Goal: Navigation & Orientation: Understand site structure

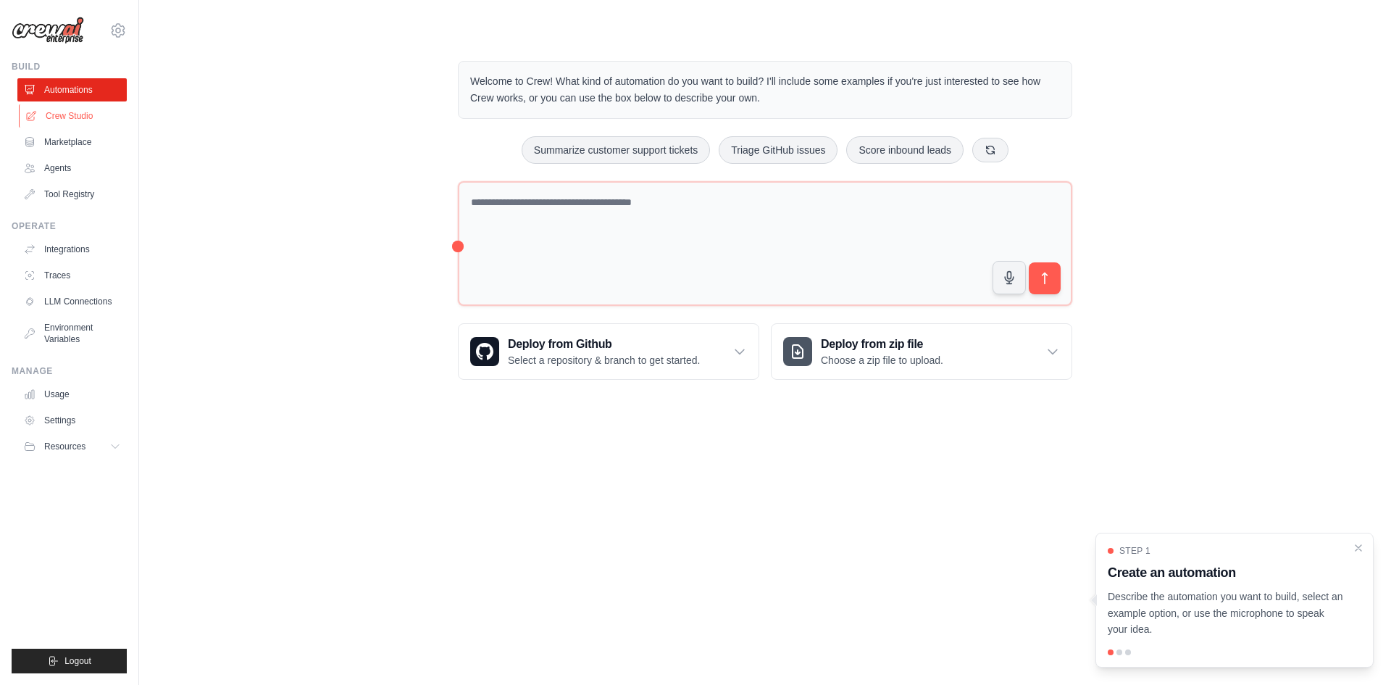
click at [52, 112] on link "Crew Studio" at bounding box center [73, 115] width 109 height 23
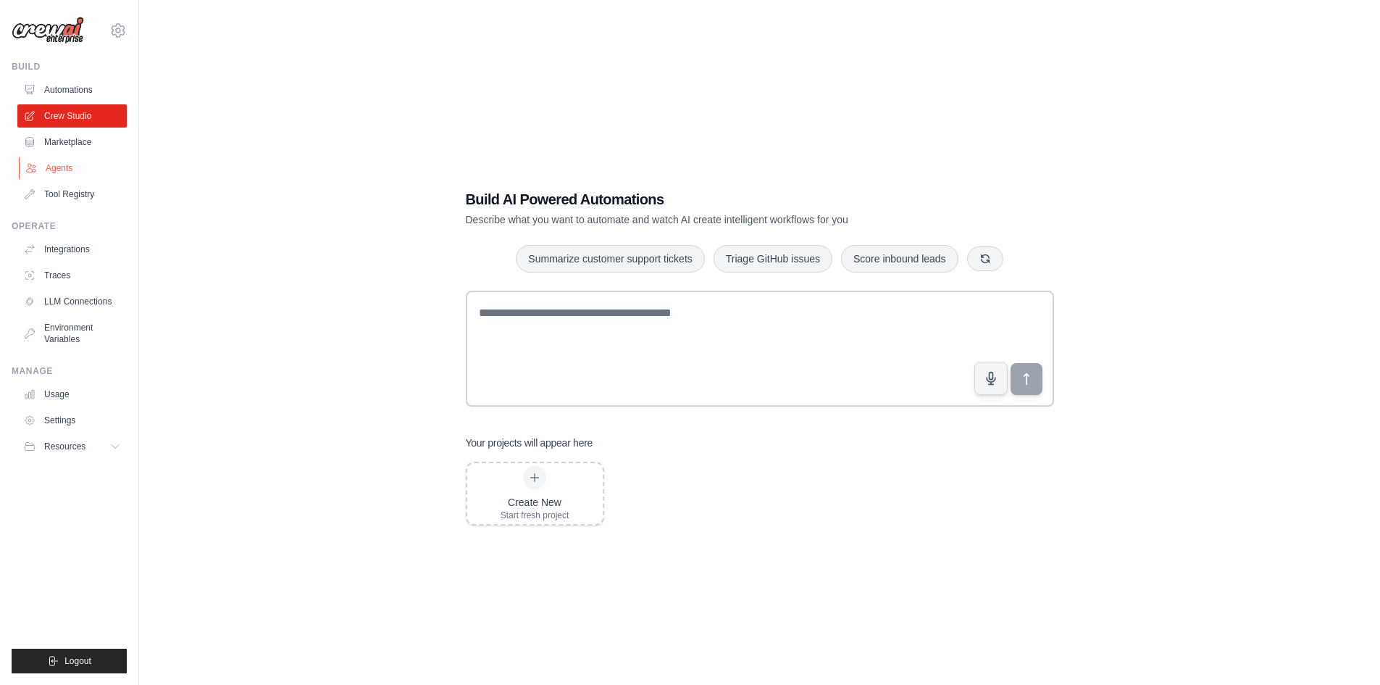
click at [50, 170] on link "Agents" at bounding box center [73, 168] width 109 height 23
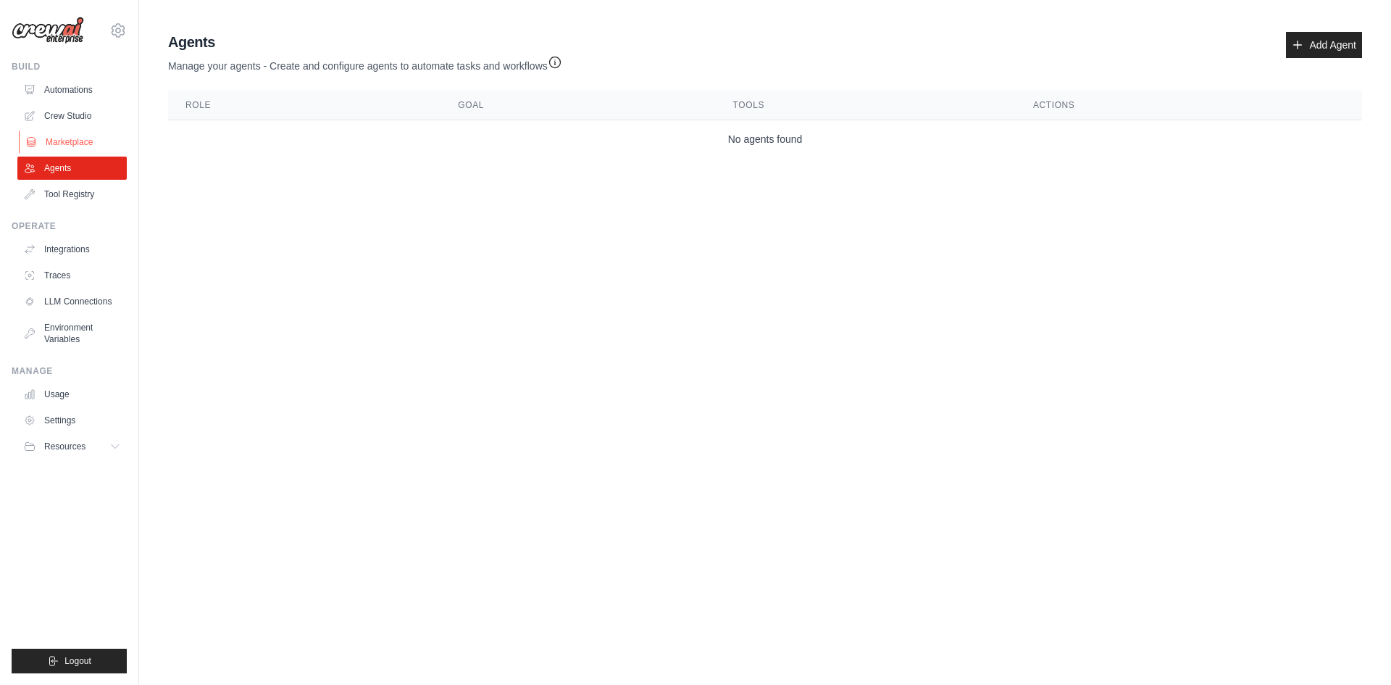
click at [55, 143] on link "Marketplace" at bounding box center [73, 141] width 109 height 23
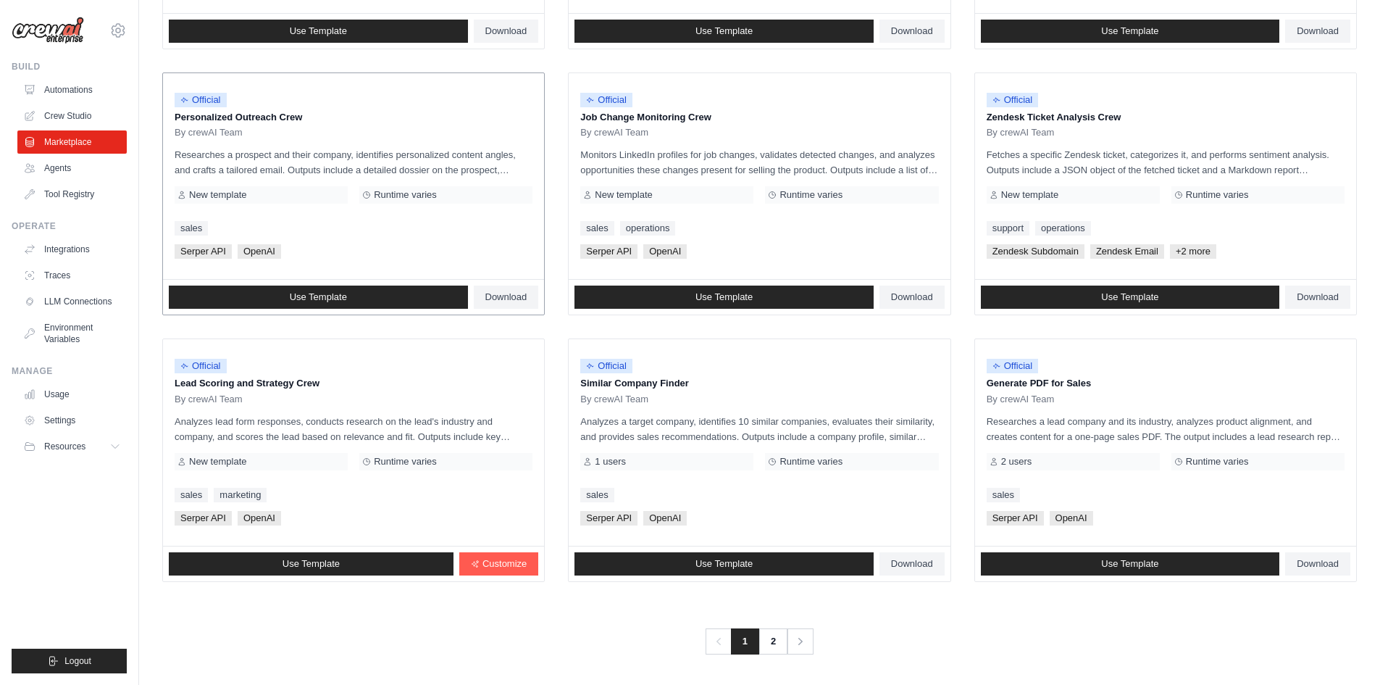
scroll to position [658, 0]
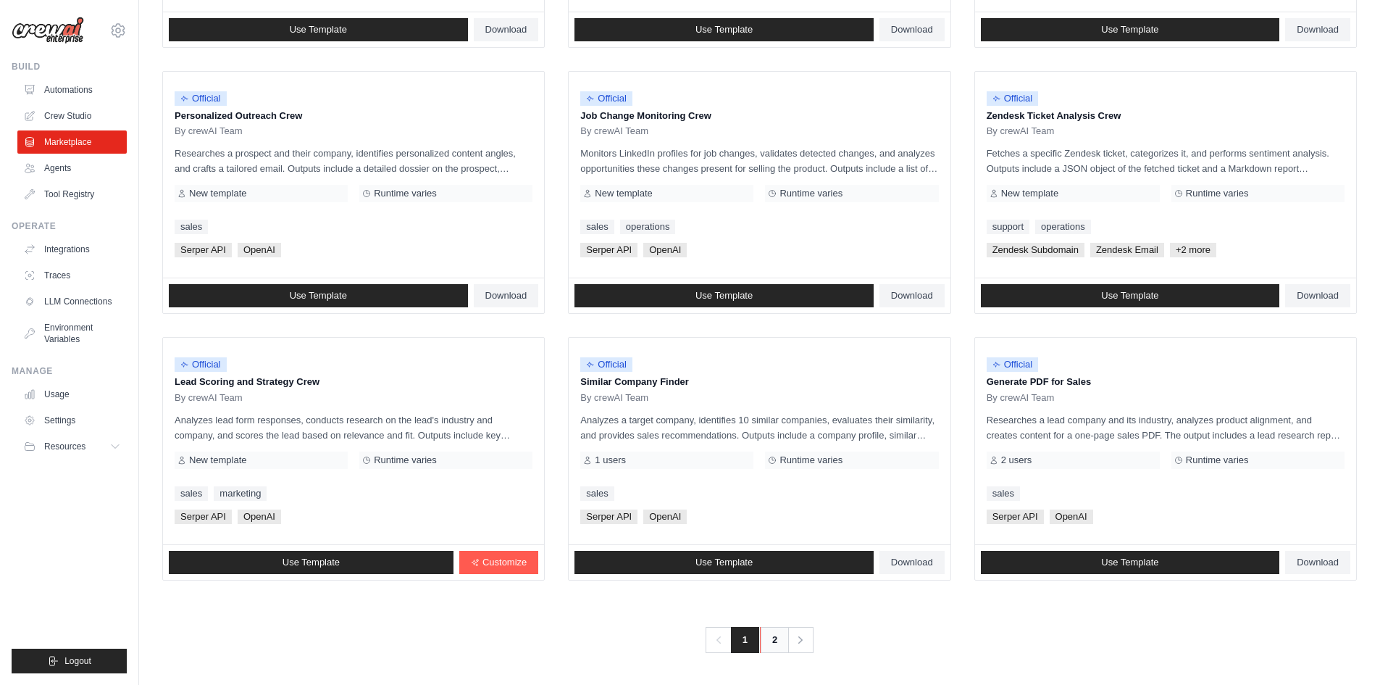
click at [770, 634] on link "2" at bounding box center [774, 640] width 29 height 26
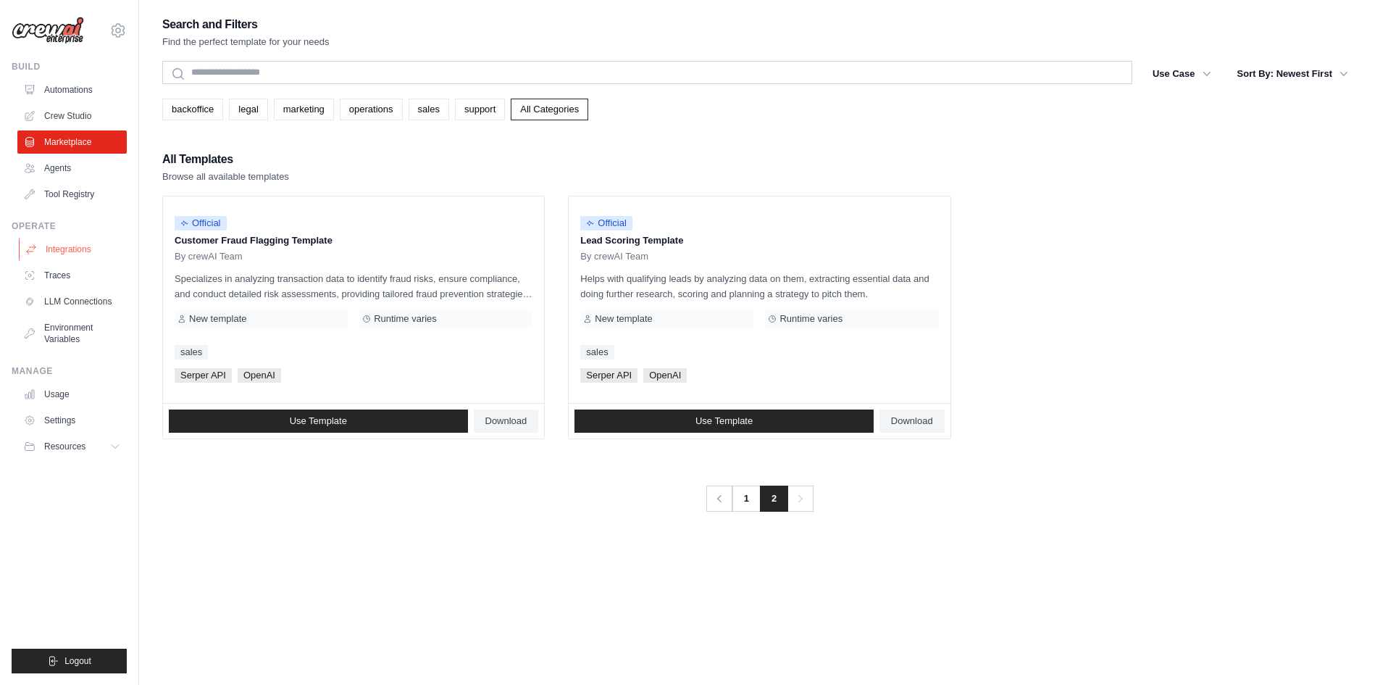
click at [54, 249] on link "Integrations" at bounding box center [73, 249] width 109 height 23
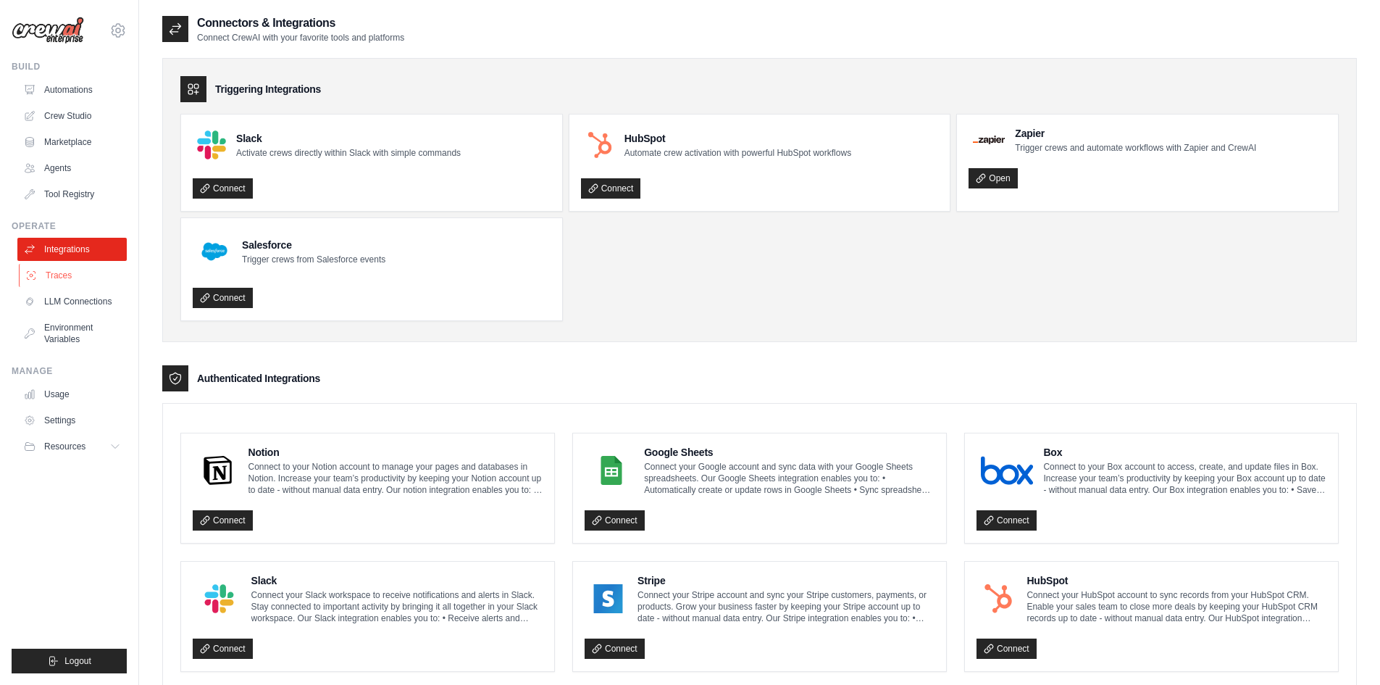
click at [49, 275] on link "Traces" at bounding box center [73, 275] width 109 height 23
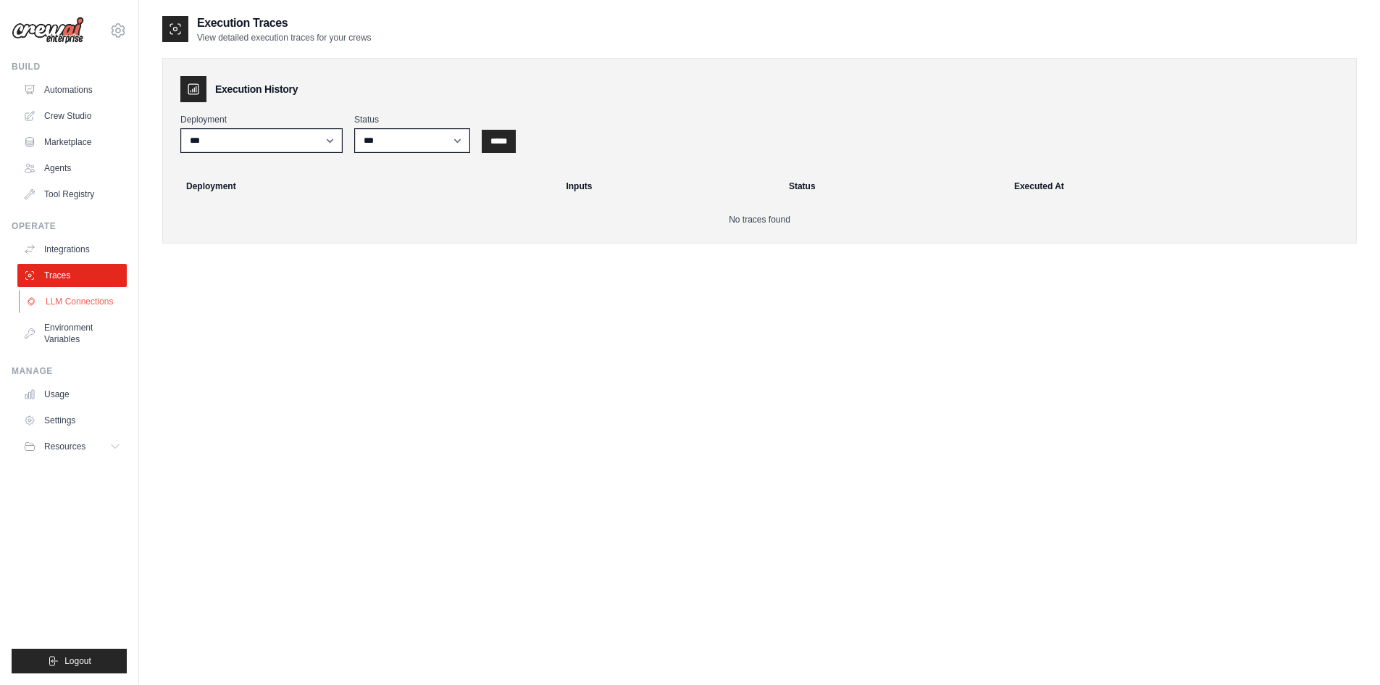
click at [61, 300] on link "LLM Connections" at bounding box center [73, 301] width 109 height 23
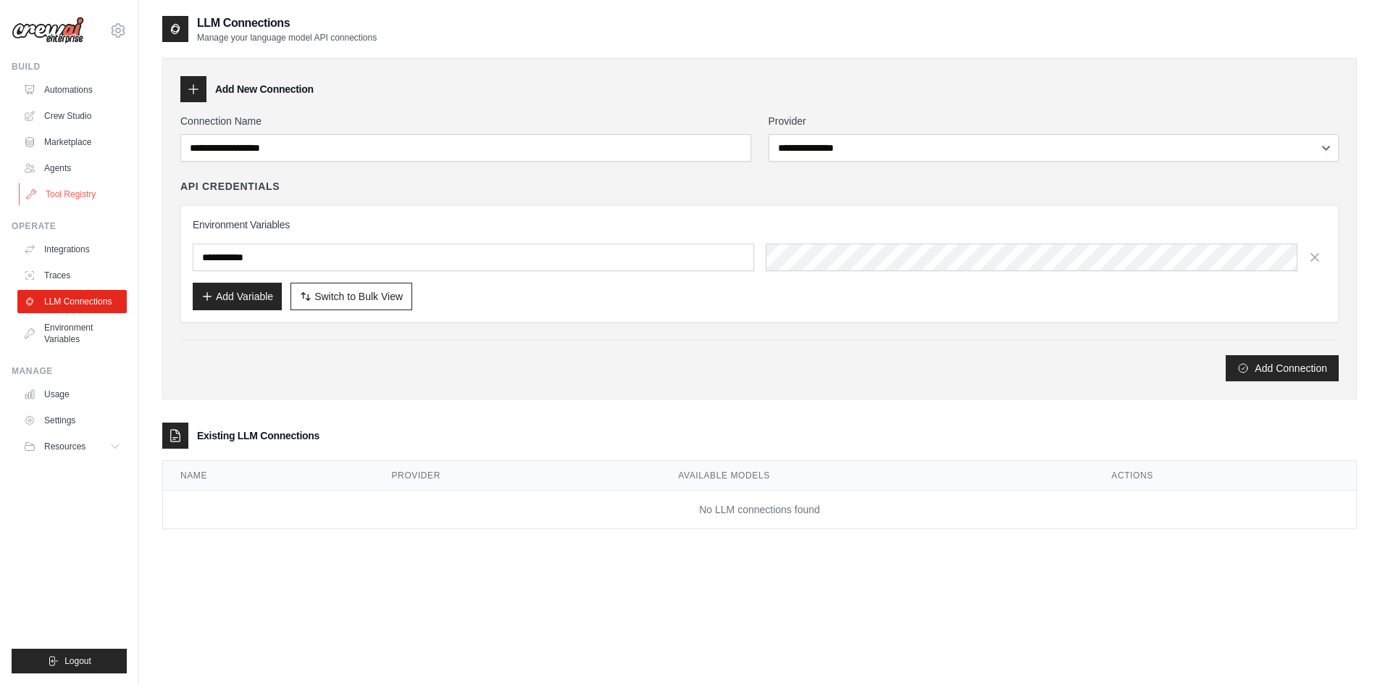
click at [54, 194] on link "Tool Registry" at bounding box center [73, 194] width 109 height 23
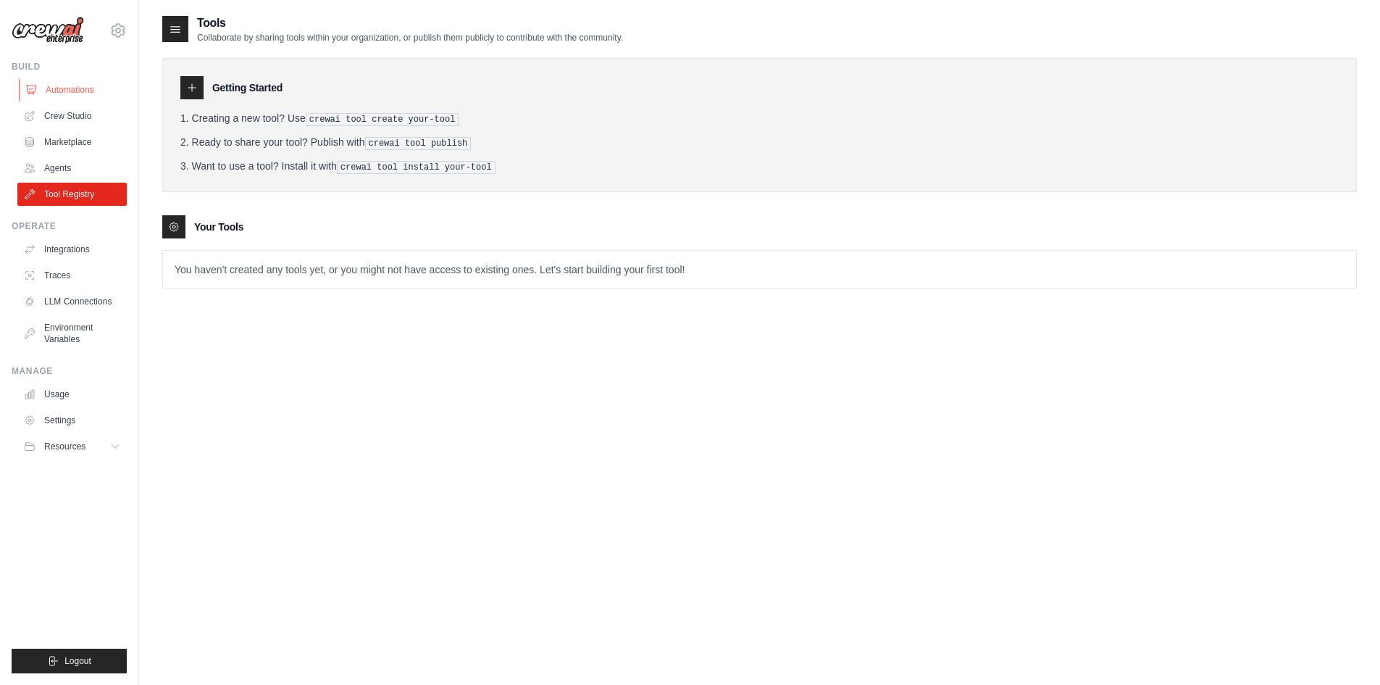
click at [57, 86] on link "Automations" at bounding box center [73, 89] width 109 height 23
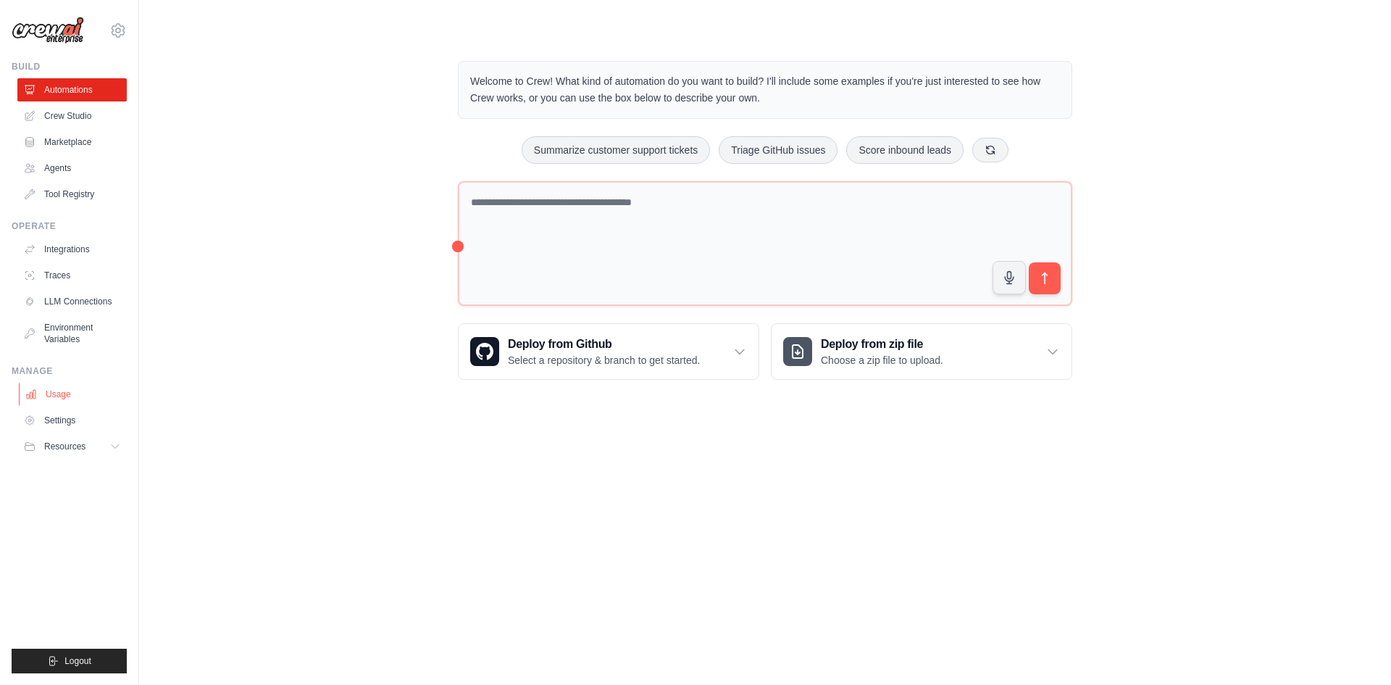
click at [50, 393] on link "Usage" at bounding box center [73, 394] width 109 height 23
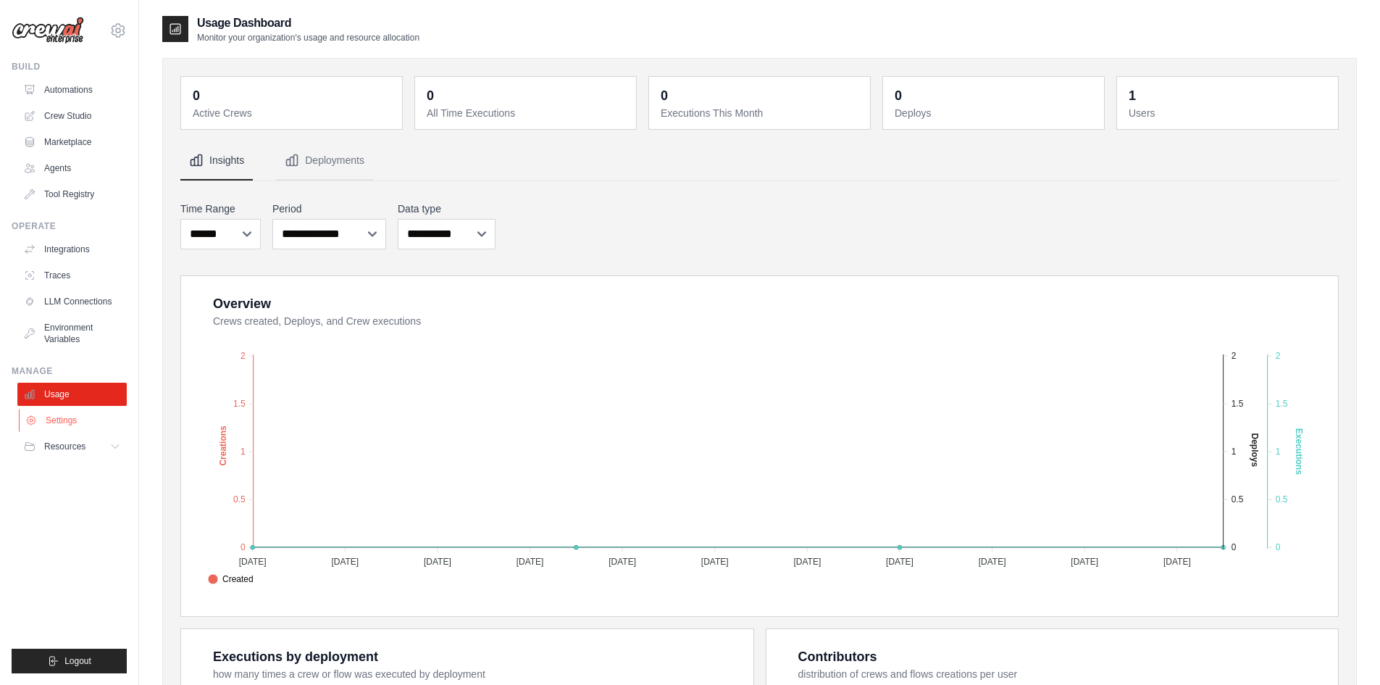
click at [52, 417] on link "Settings" at bounding box center [73, 420] width 109 height 23
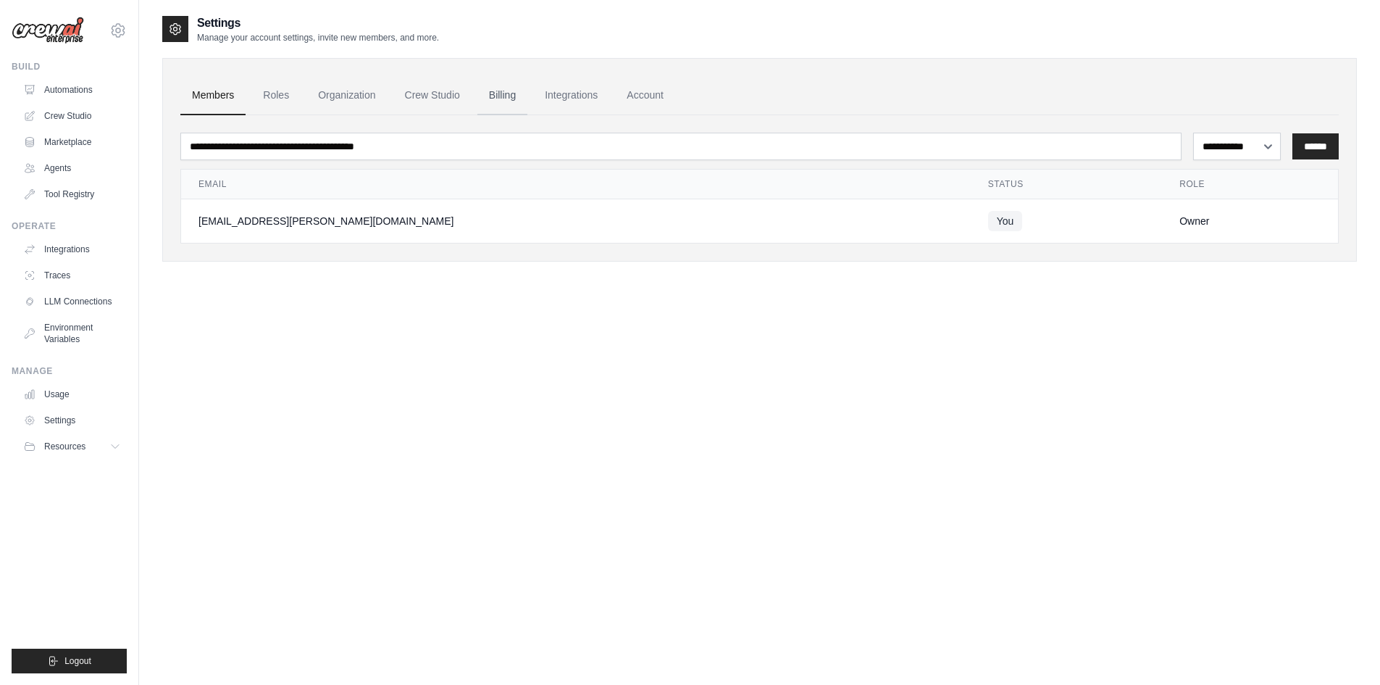
click at [503, 97] on link "Billing" at bounding box center [502, 95] width 50 height 39
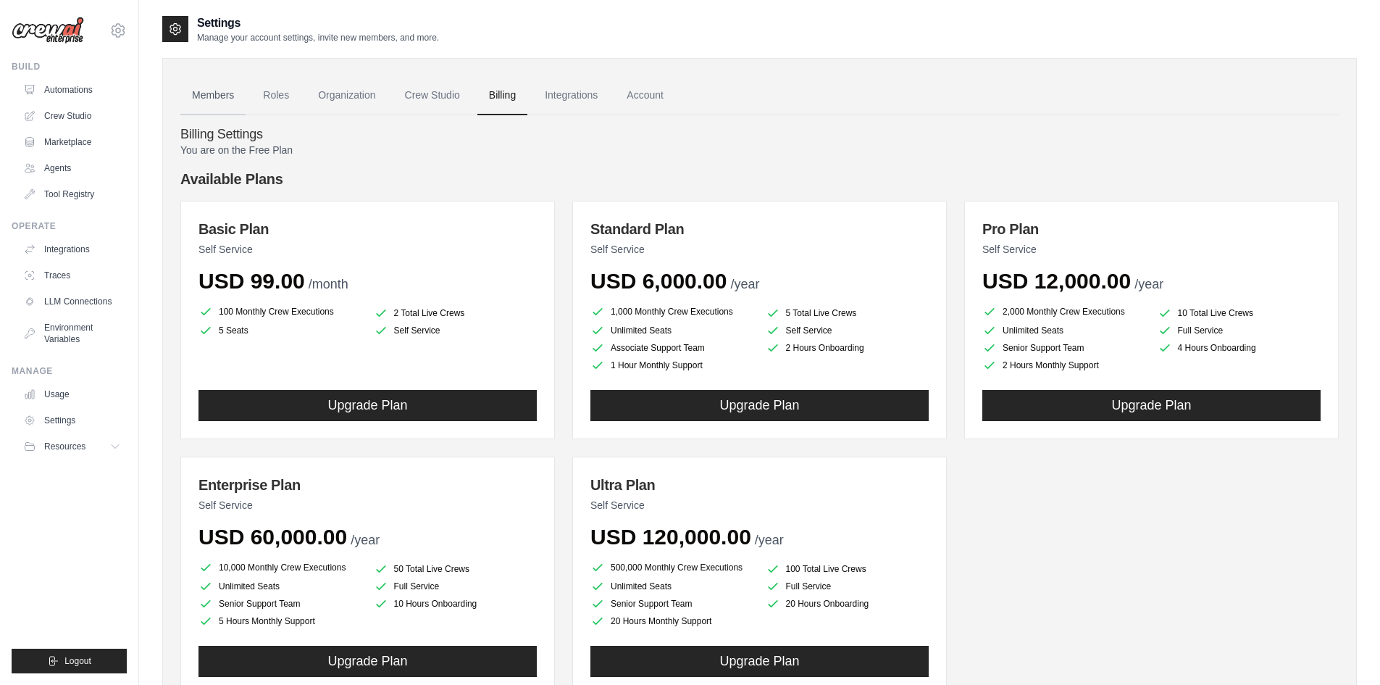
click at [210, 94] on link "Members" at bounding box center [212, 95] width 65 height 39
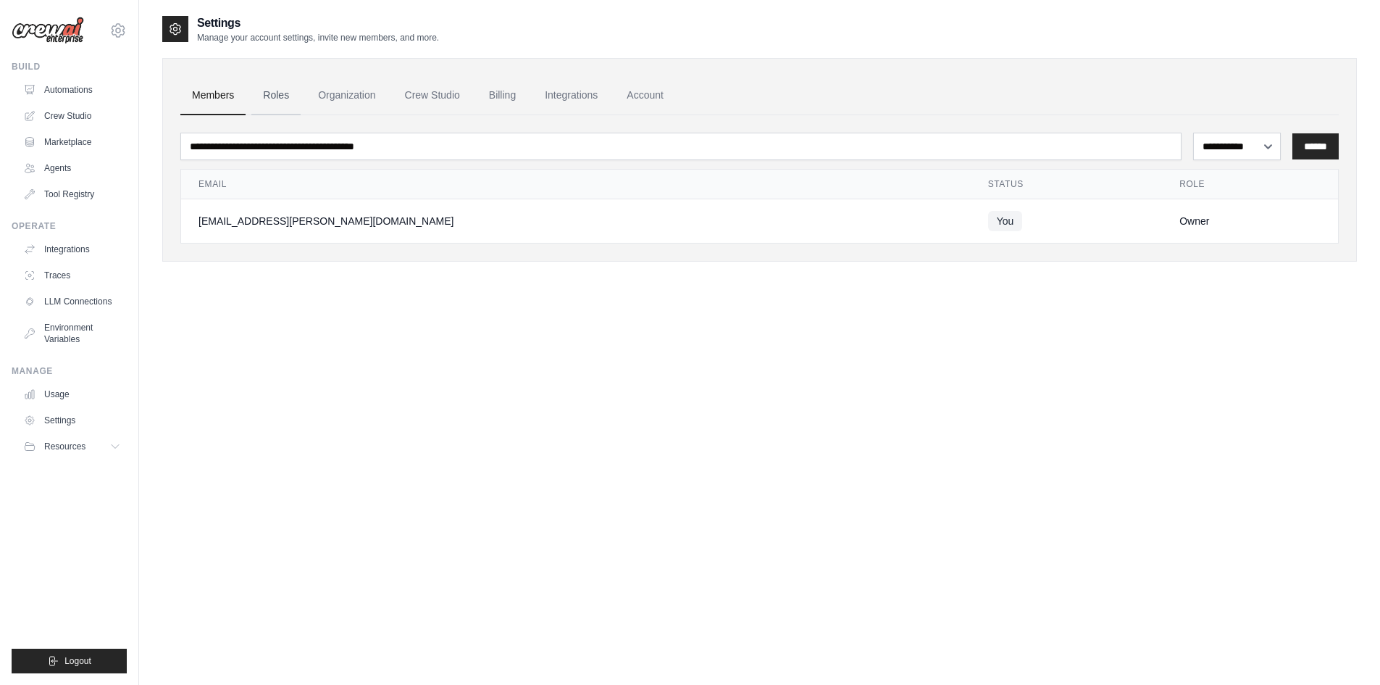
click at [289, 93] on link "Roles" at bounding box center [275, 95] width 49 height 39
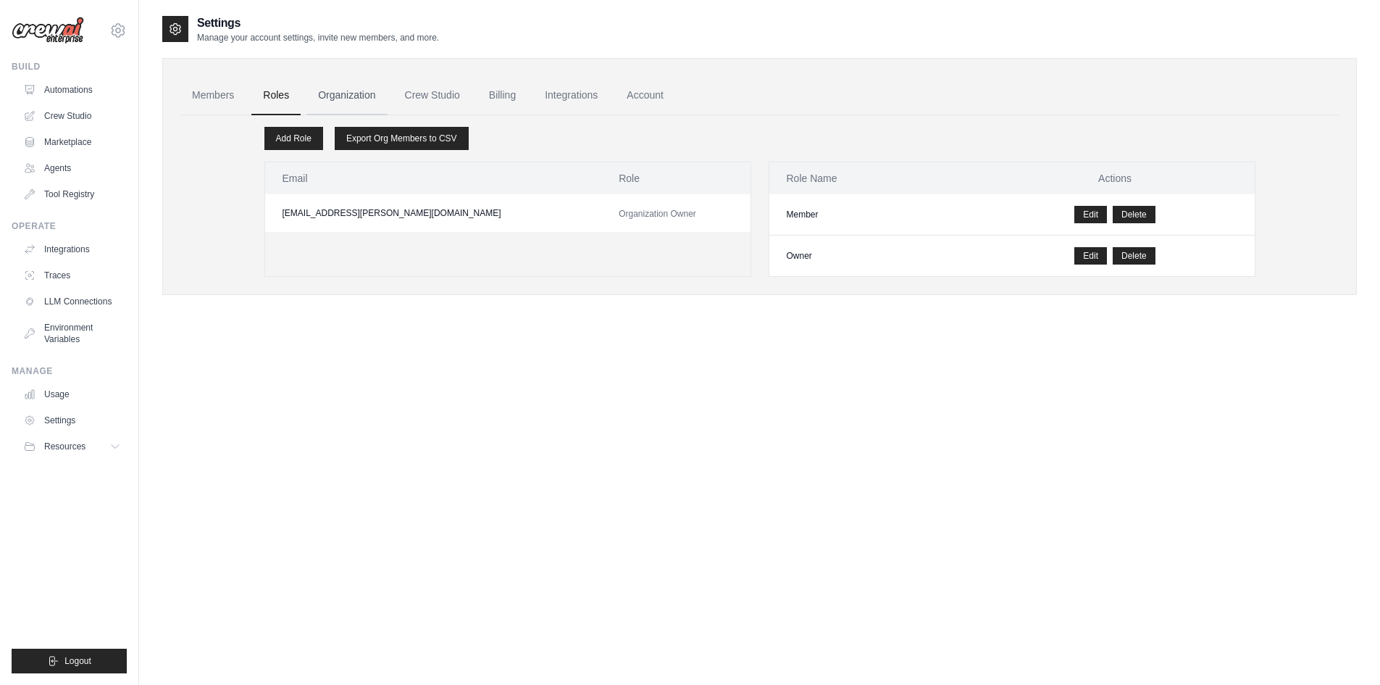
click at [358, 91] on link "Organization" at bounding box center [346, 95] width 80 height 39
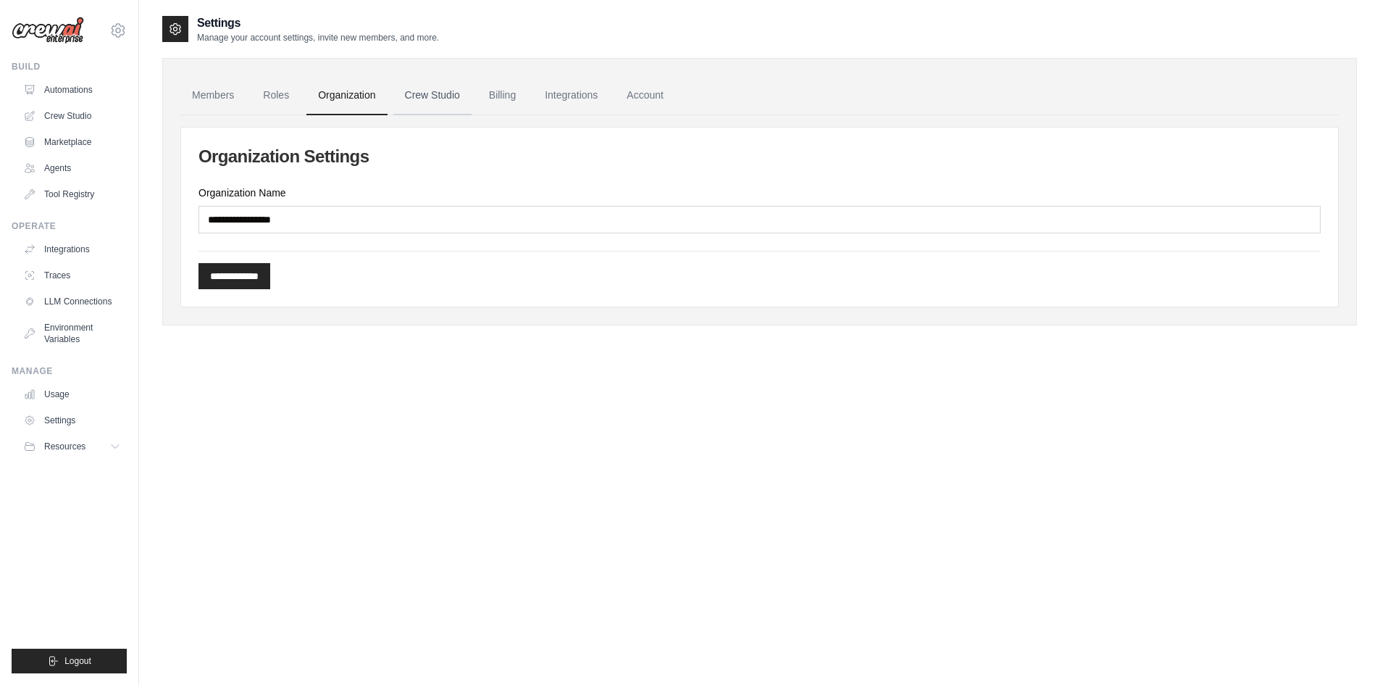
click at [441, 94] on link "Crew Studio" at bounding box center [432, 95] width 78 height 39
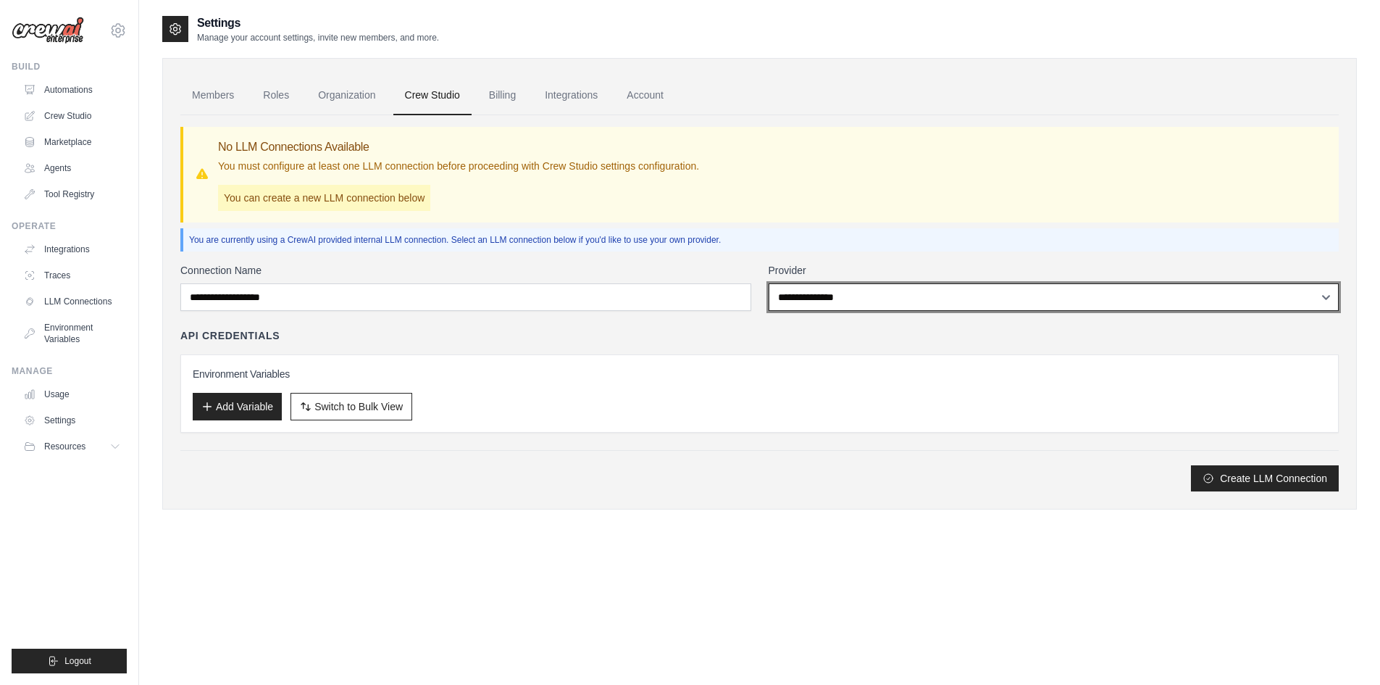
click at [851, 296] on select "**********" at bounding box center [1054, 297] width 571 height 28
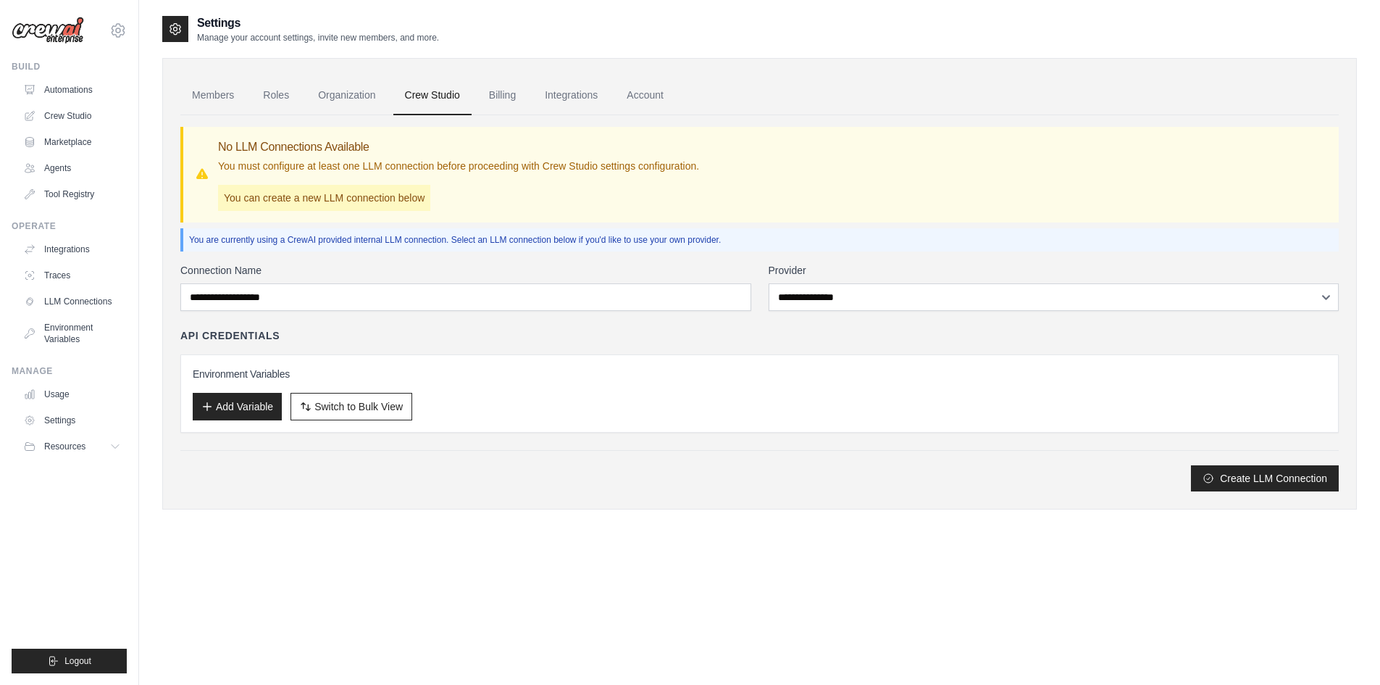
click at [687, 259] on div "**********" at bounding box center [759, 303] width 1159 height 376
click at [501, 96] on link "Billing" at bounding box center [502, 95] width 50 height 39
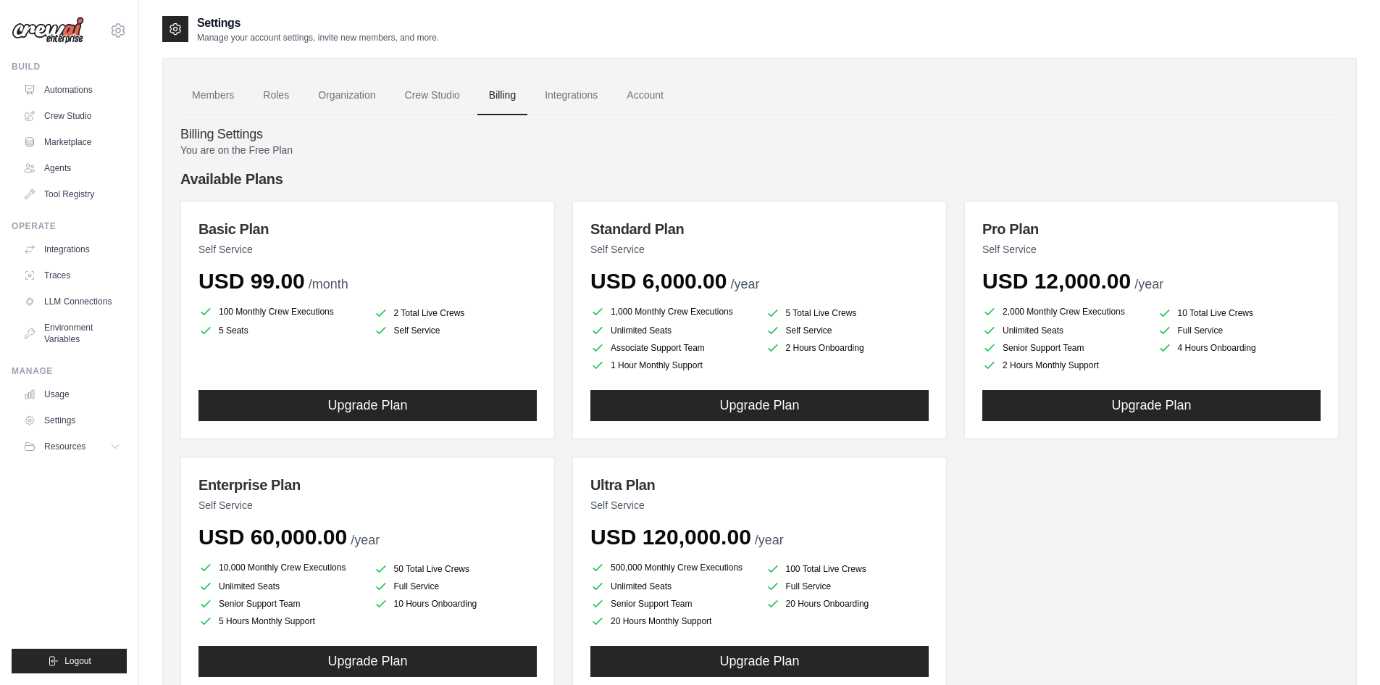
click at [567, 96] on link "Integrations" at bounding box center [571, 95] width 76 height 39
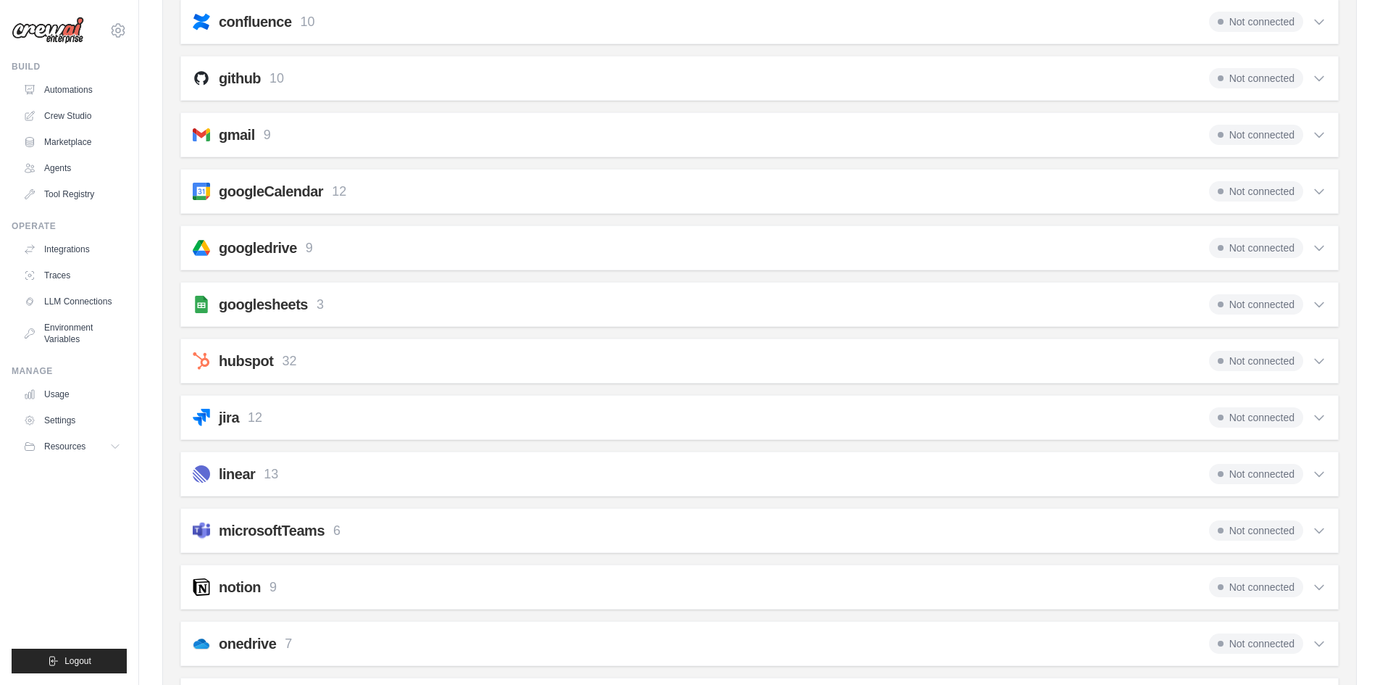
scroll to position [354, 0]
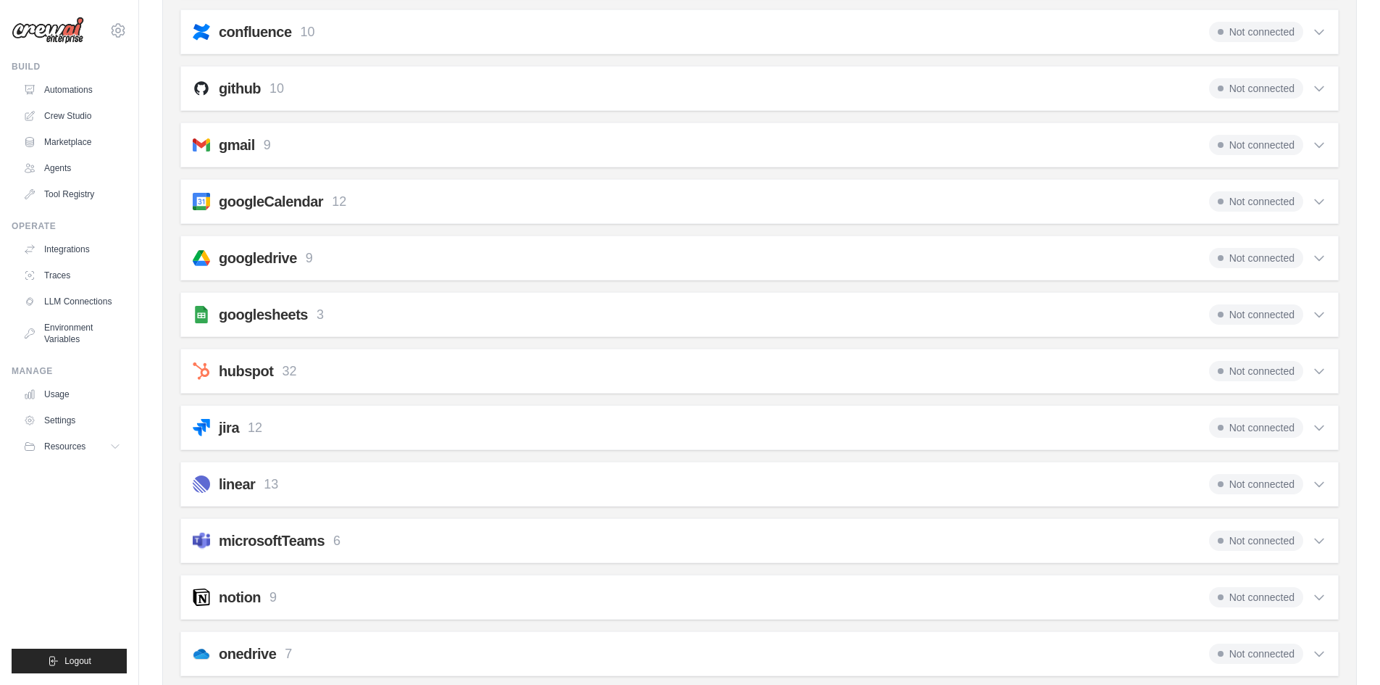
click at [296, 426] on div "jira 12 Not connected" at bounding box center [760, 427] width 1134 height 20
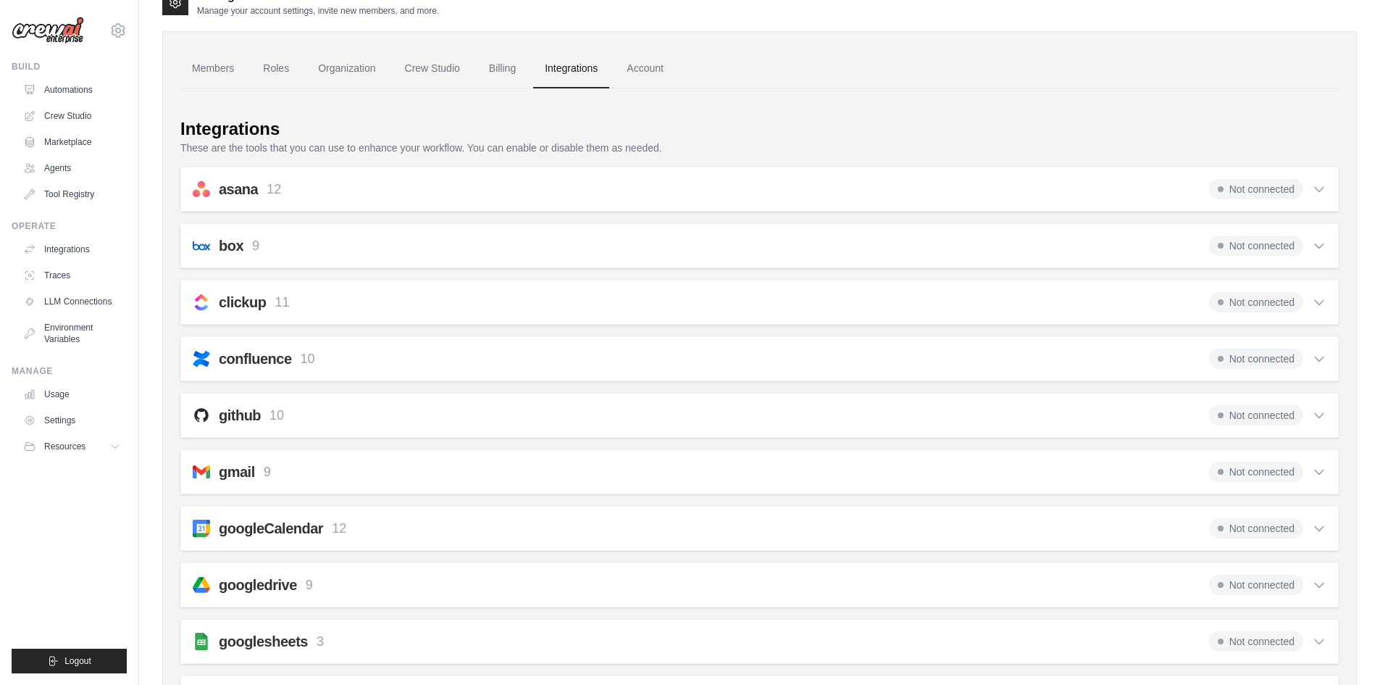
scroll to position [0, 0]
